Goal: Task Accomplishment & Management: Manage account settings

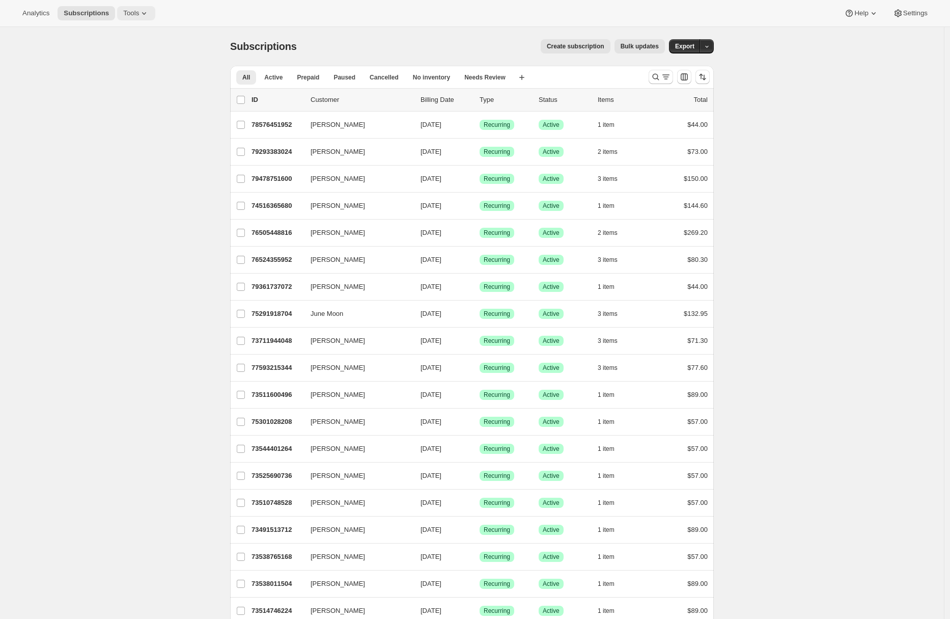
click at [138, 13] on span "Tools" at bounding box center [131, 13] width 16 height 8
click at [134, 86] on span "Moments" at bounding box center [142, 86] width 90 height 10
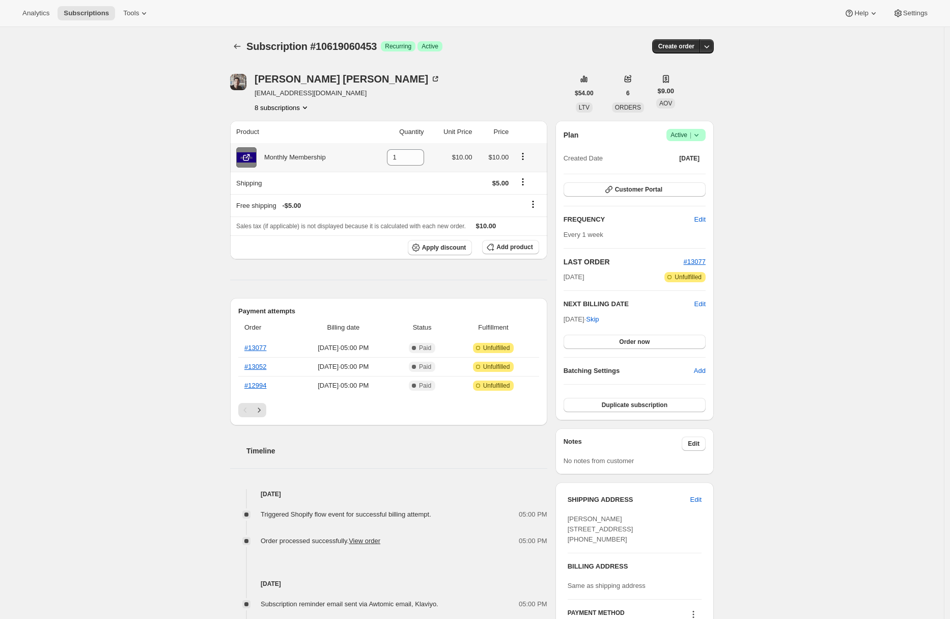
click at [252, 157] on icon at bounding box center [246, 157] width 10 height 10
click at [629, 343] on span "Order now" at bounding box center [634, 342] width 31 height 8
click at [629, 343] on span "Click to confirm" at bounding box center [635, 342] width 46 height 8
click at [254, 346] on link "#13083" at bounding box center [255, 348] width 22 height 8
